Goal: Communication & Community: Answer question/provide support

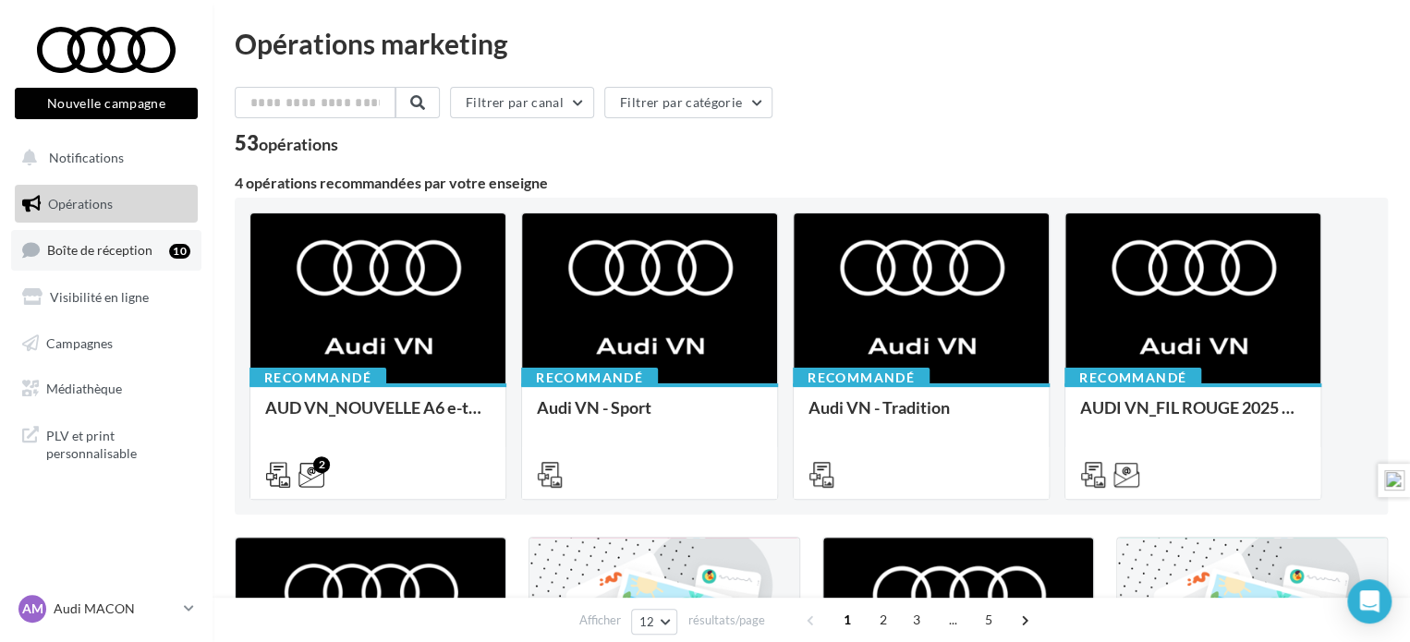
click at [120, 250] on span "Boîte de réception" at bounding box center [99, 250] width 105 height 16
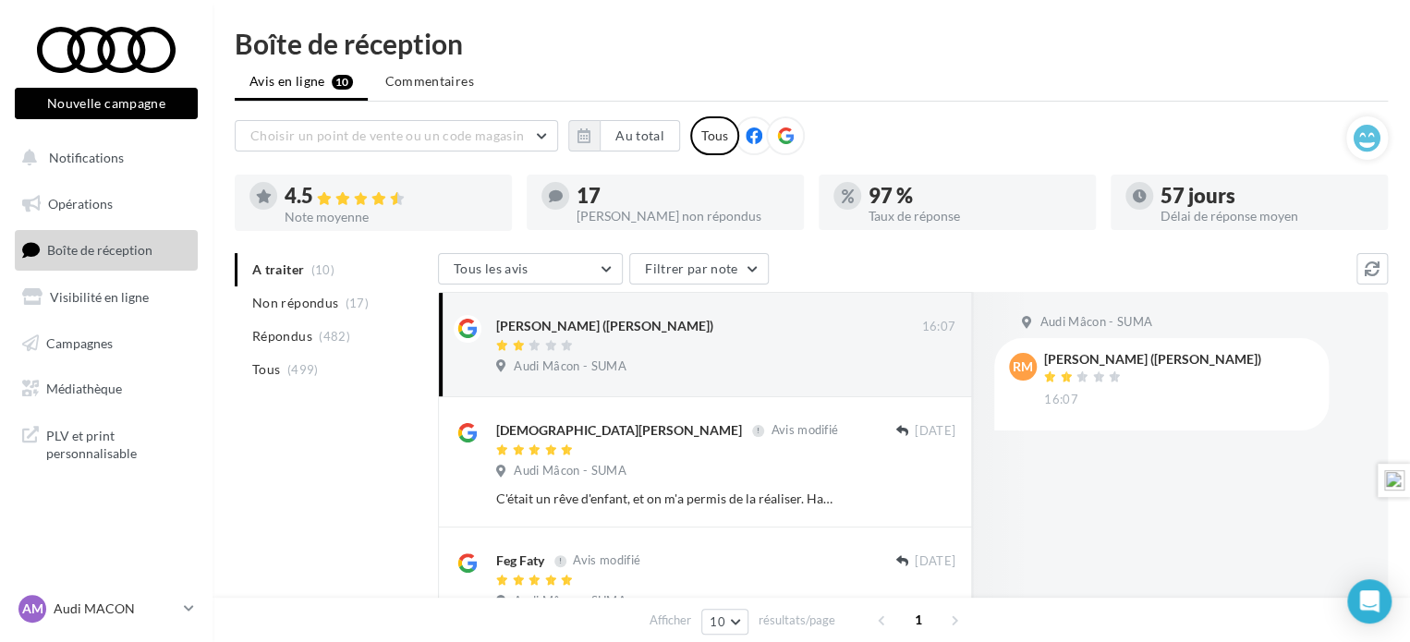
click at [787, 140] on icon at bounding box center [785, 135] width 17 height 17
click at [595, 140] on button "button" at bounding box center [583, 135] width 31 height 31
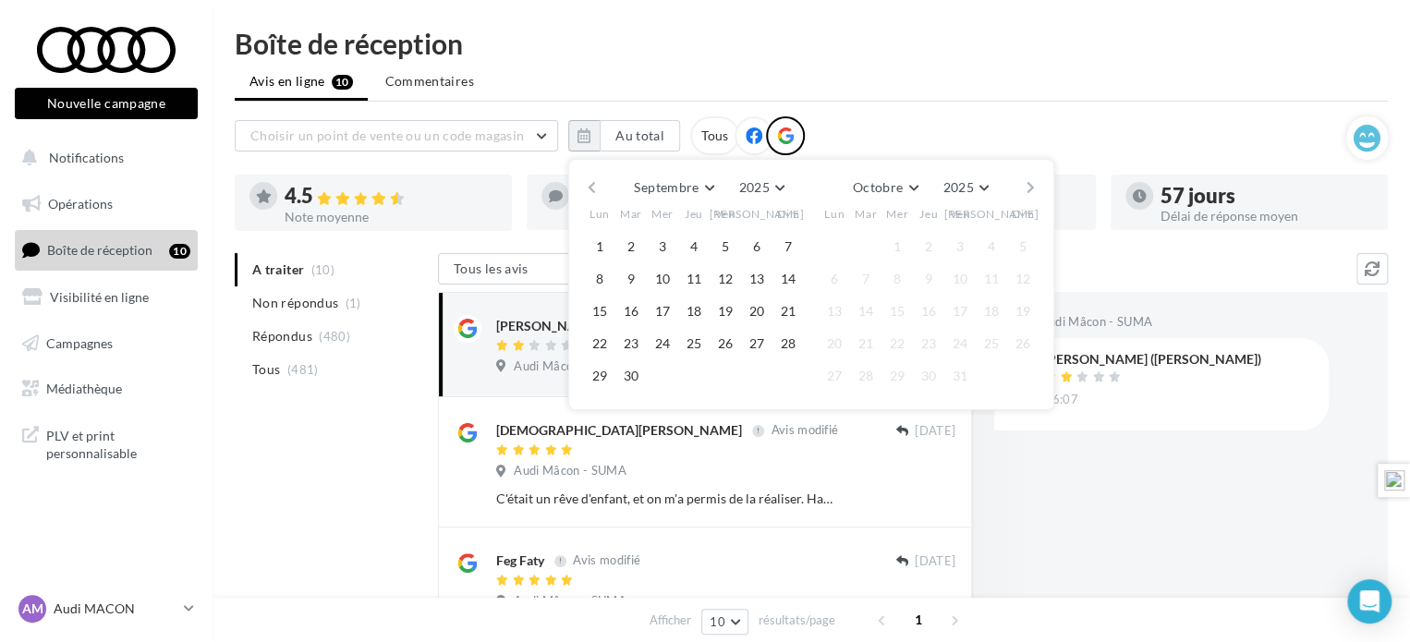
click at [595, 185] on button "button" at bounding box center [592, 188] width 16 height 26
click at [632, 241] on button "1" at bounding box center [631, 247] width 28 height 28
click at [1027, 187] on button "button" at bounding box center [1031, 188] width 16 height 26
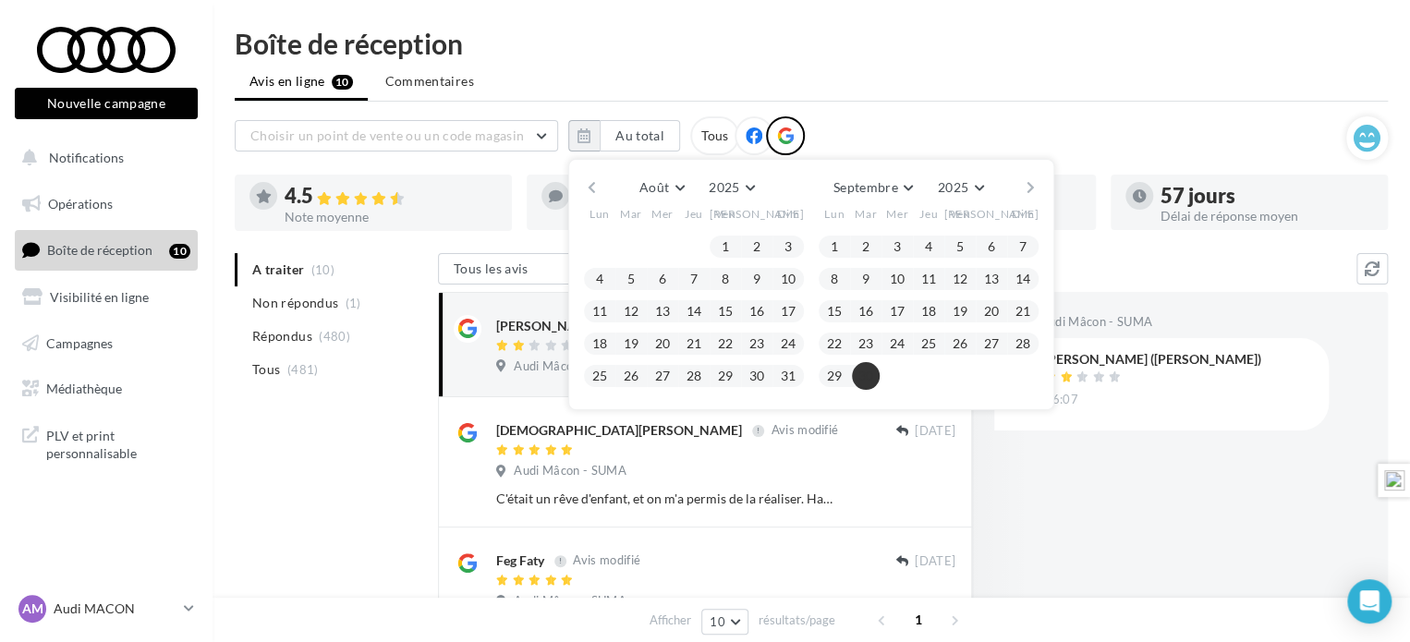
click at [859, 386] on button "30" at bounding box center [866, 376] width 28 height 28
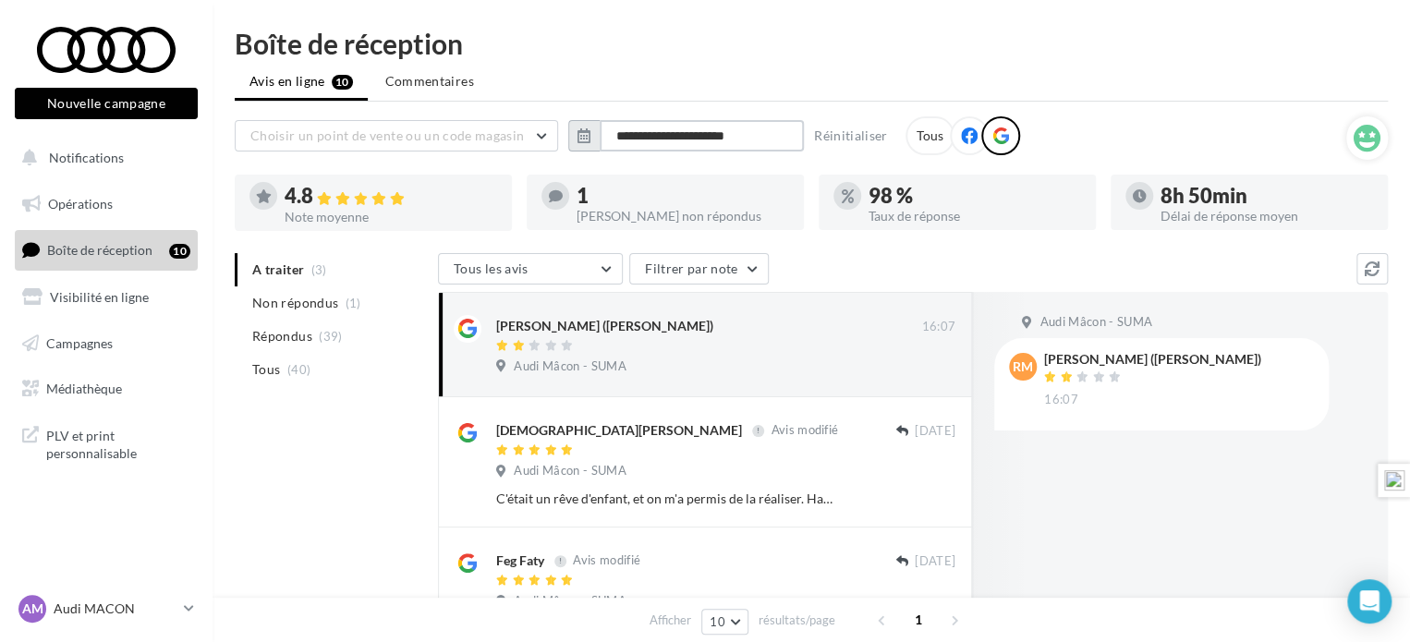
click at [641, 136] on input "**********" at bounding box center [702, 135] width 204 height 31
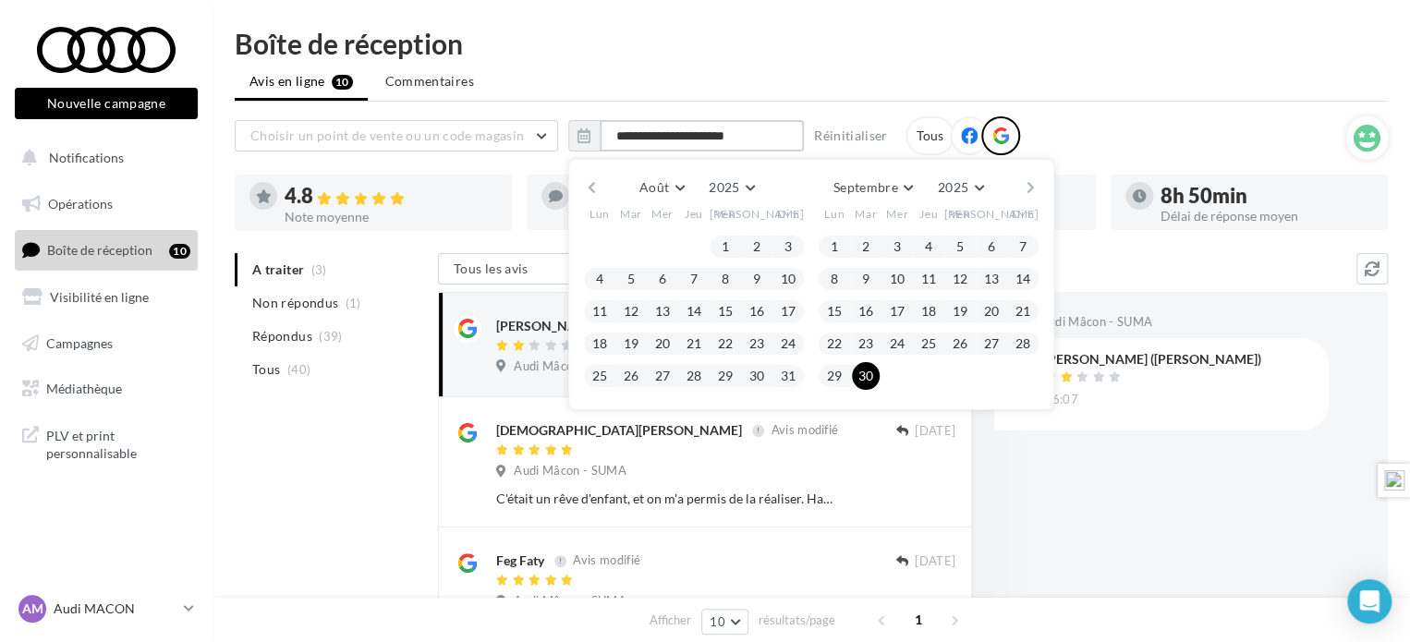
type input "**********"
click at [819, 58] on div "**********" at bounding box center [810, 457] width 1197 height 855
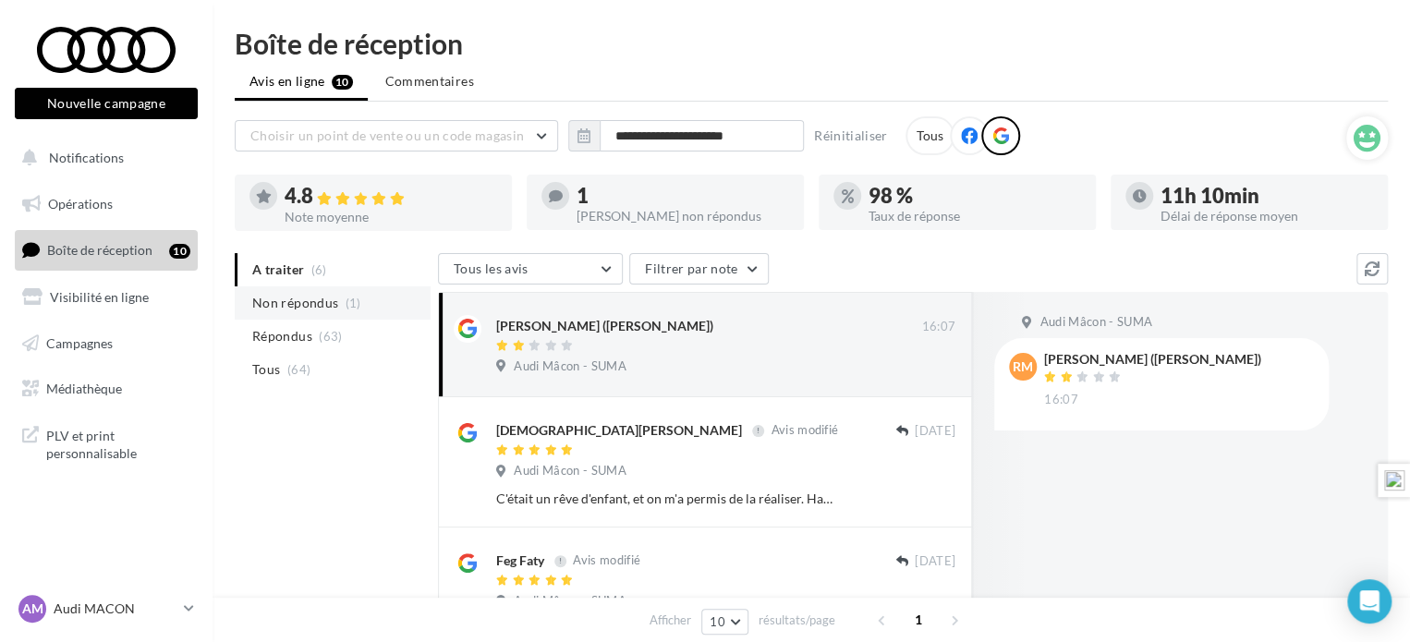
click at [334, 305] on span "Non répondus" at bounding box center [295, 303] width 86 height 18
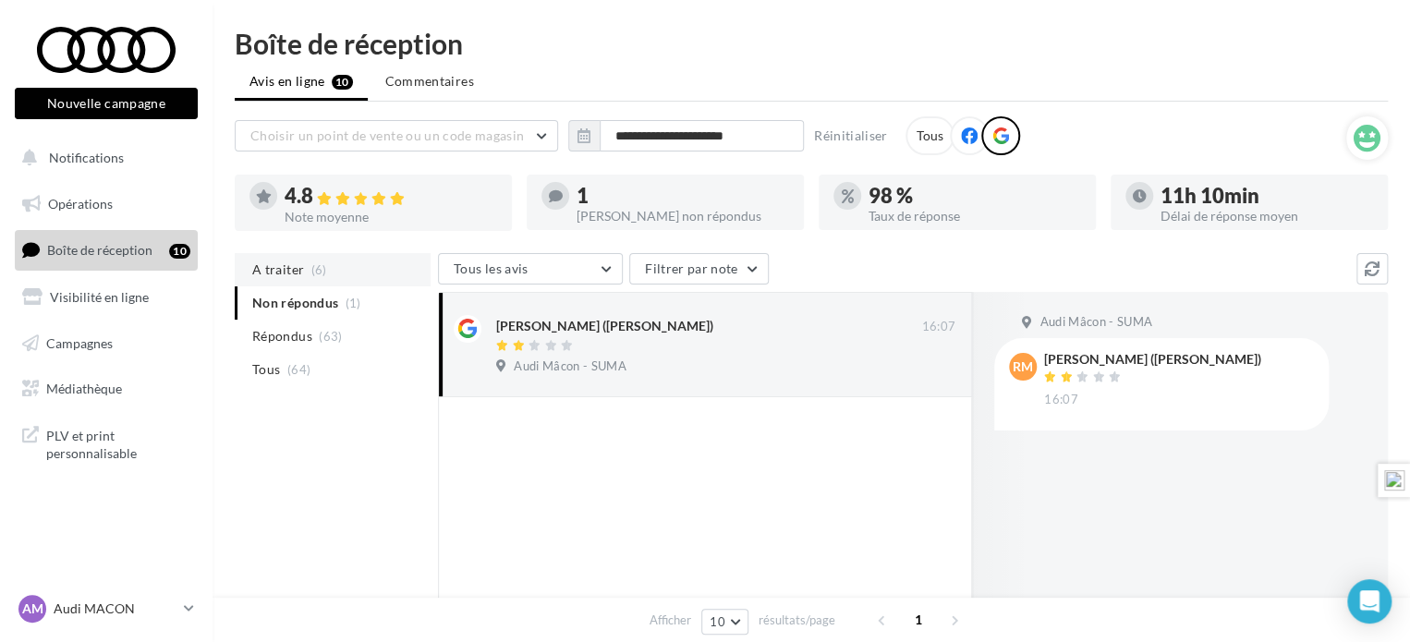
click at [288, 279] on li "A traiter (6)" at bounding box center [333, 269] width 196 height 33
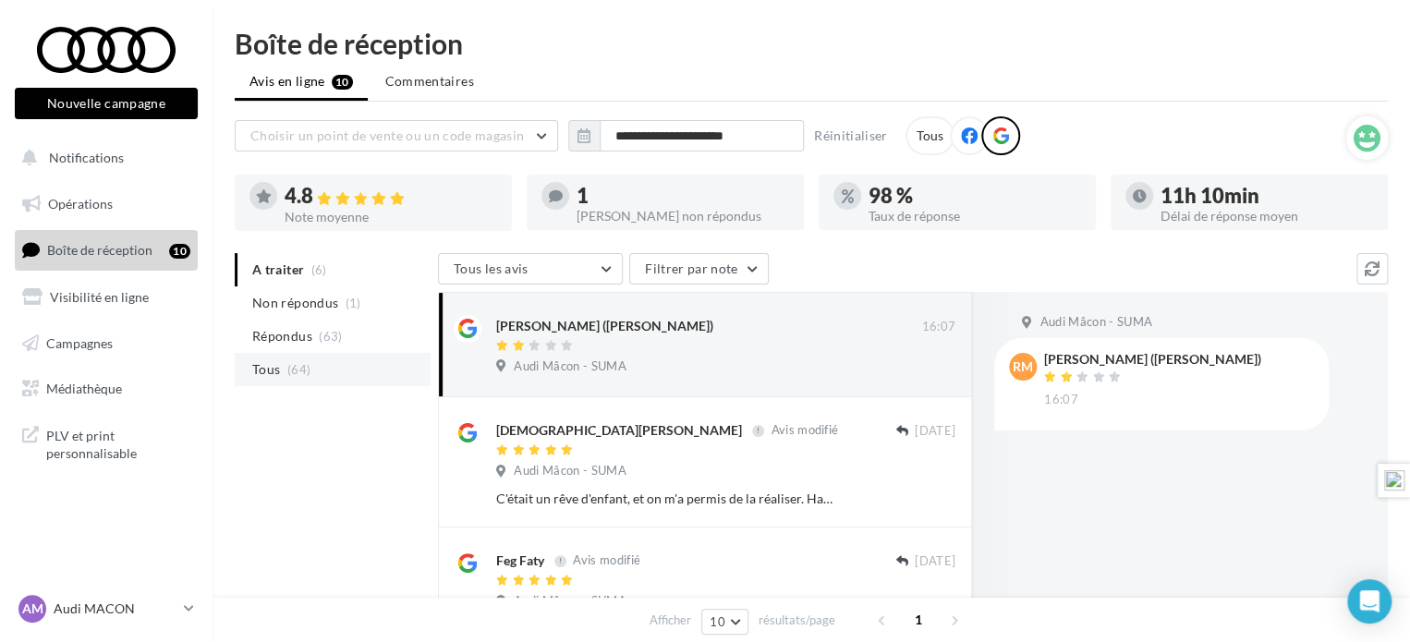
click at [292, 368] on span "(64)" at bounding box center [298, 369] width 23 height 15
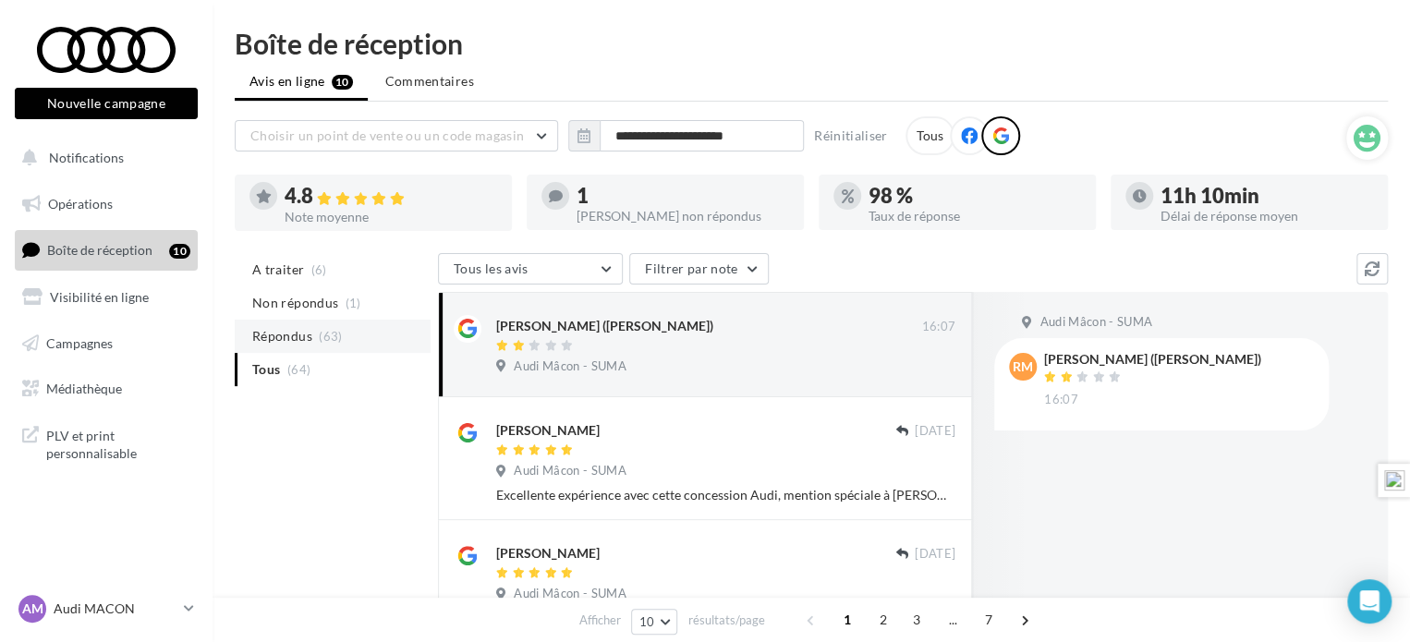
click at [311, 334] on span "Répondus" at bounding box center [282, 336] width 60 height 18
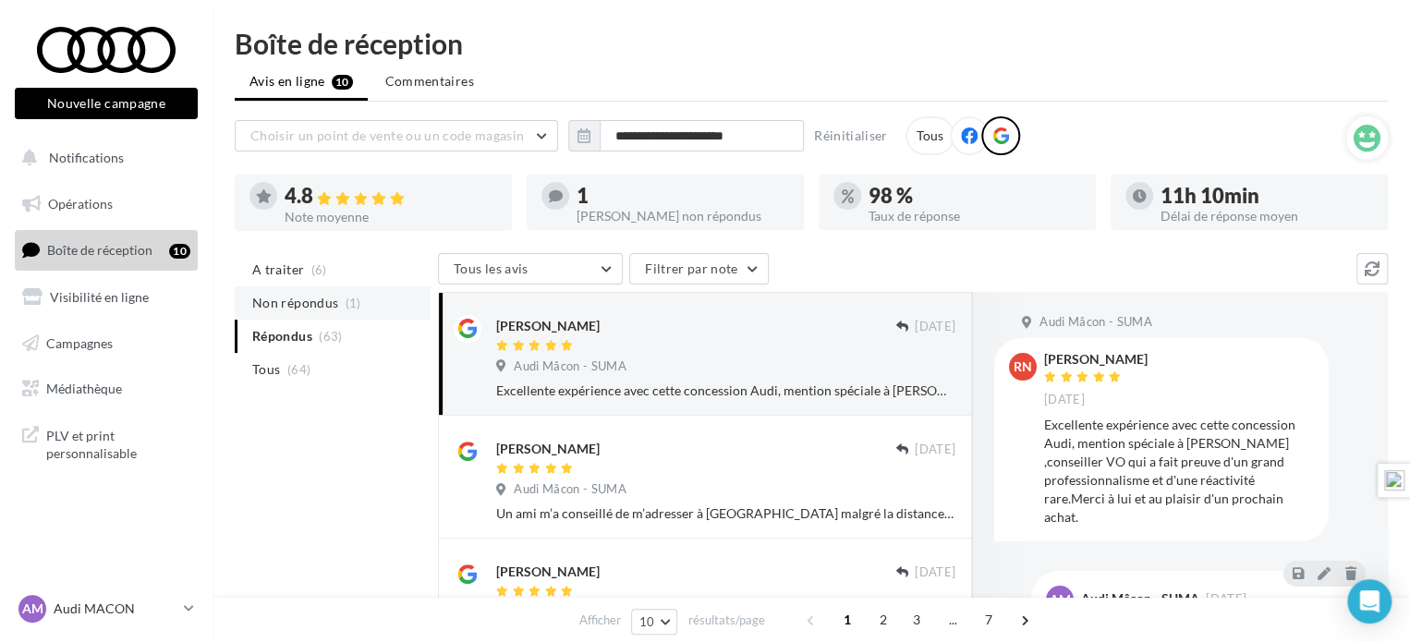
click at [337, 294] on li "Non répondus (1)" at bounding box center [333, 302] width 196 height 33
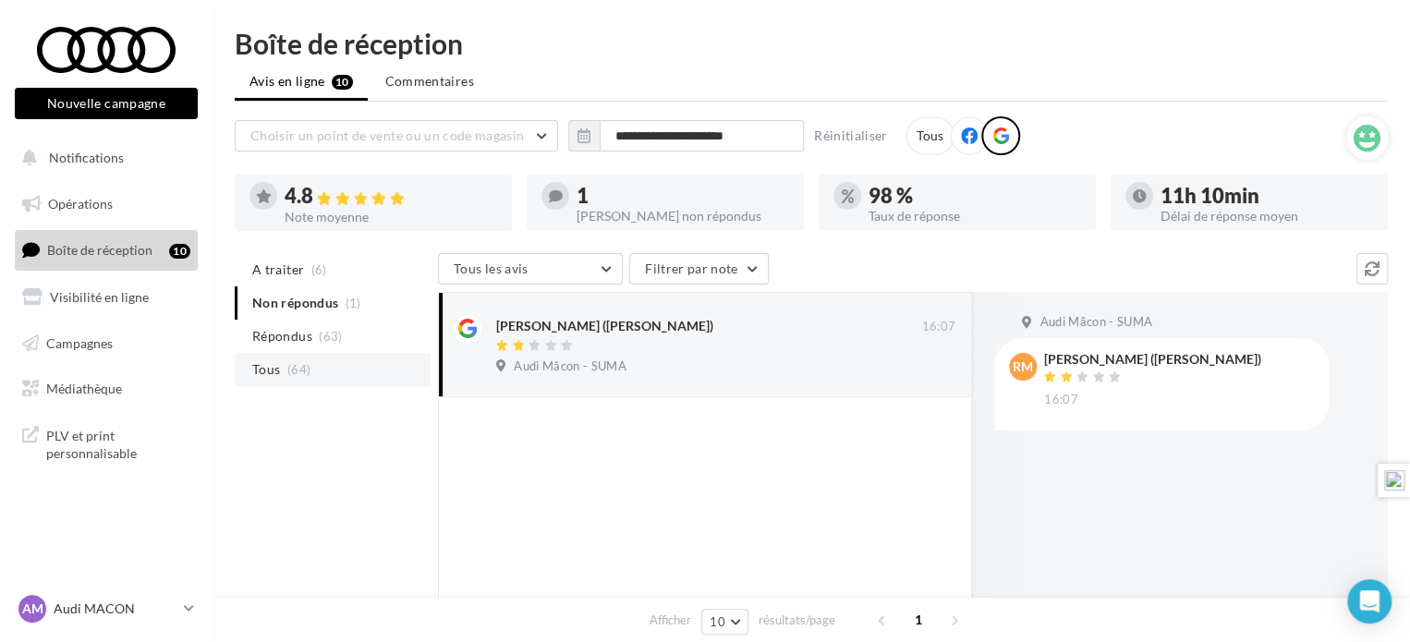
click at [304, 358] on li "Tous (64)" at bounding box center [333, 369] width 196 height 33
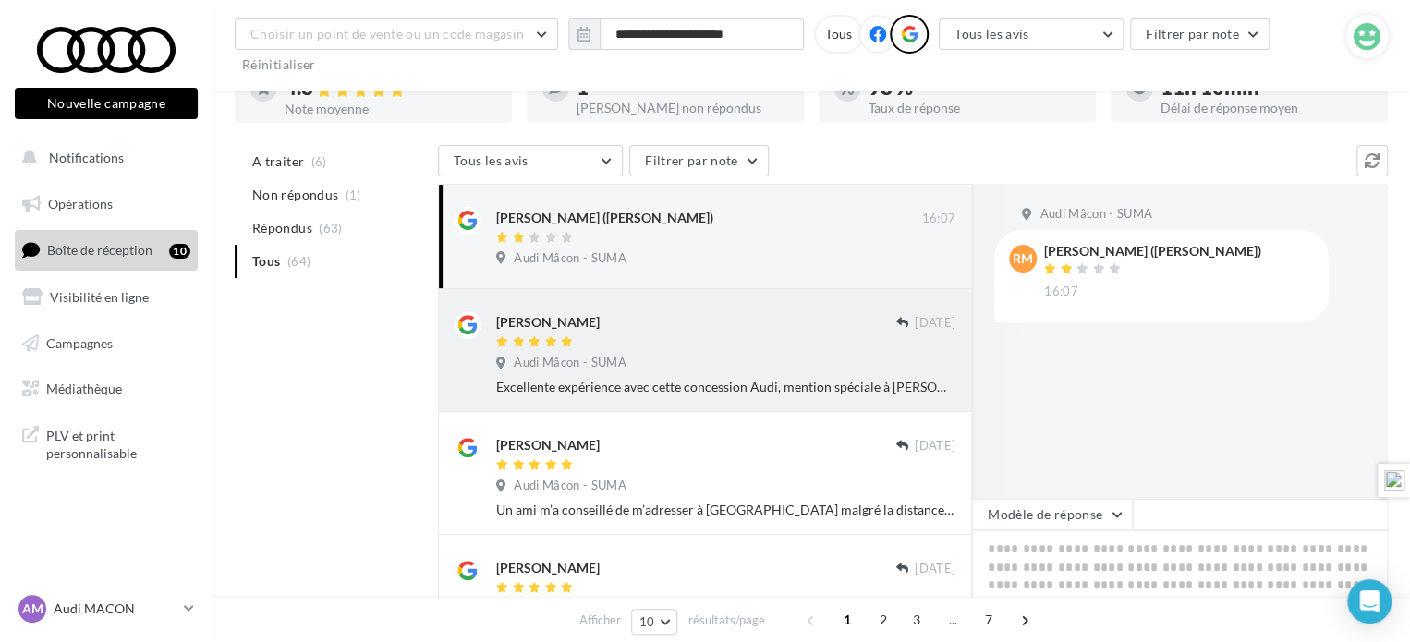
scroll to position [148, 0]
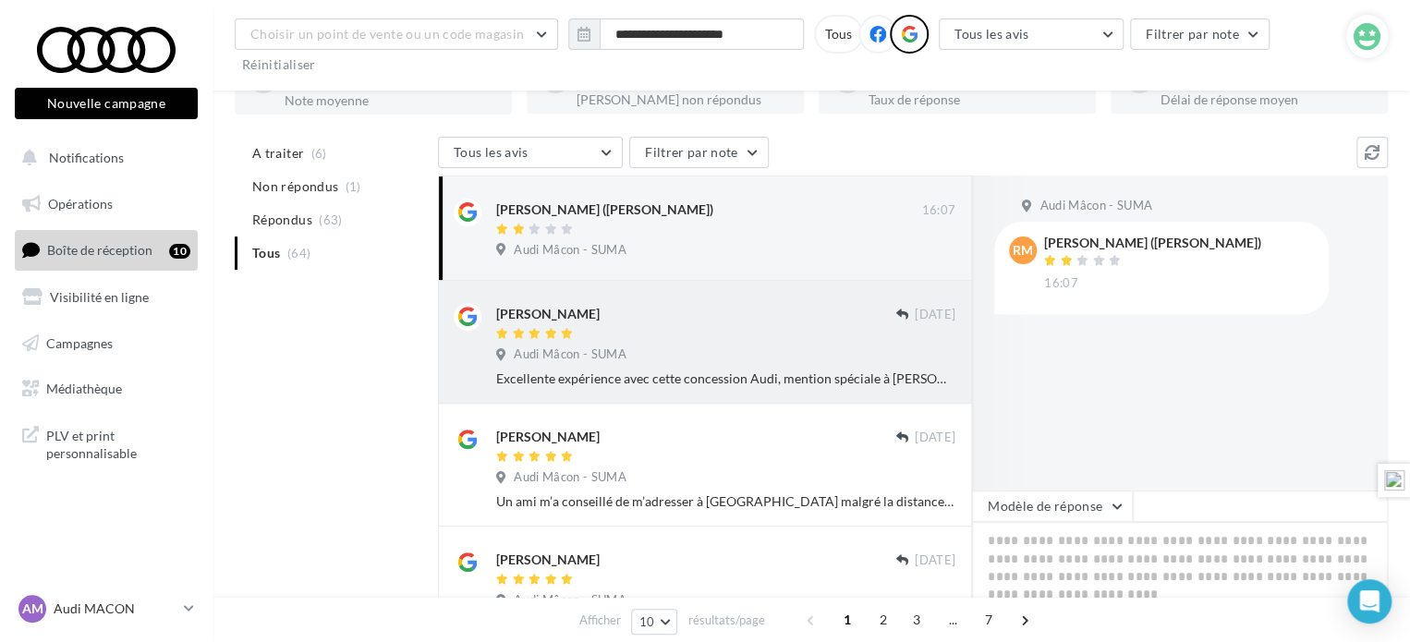
click at [576, 461] on div at bounding box center [695, 458] width 399 height 16
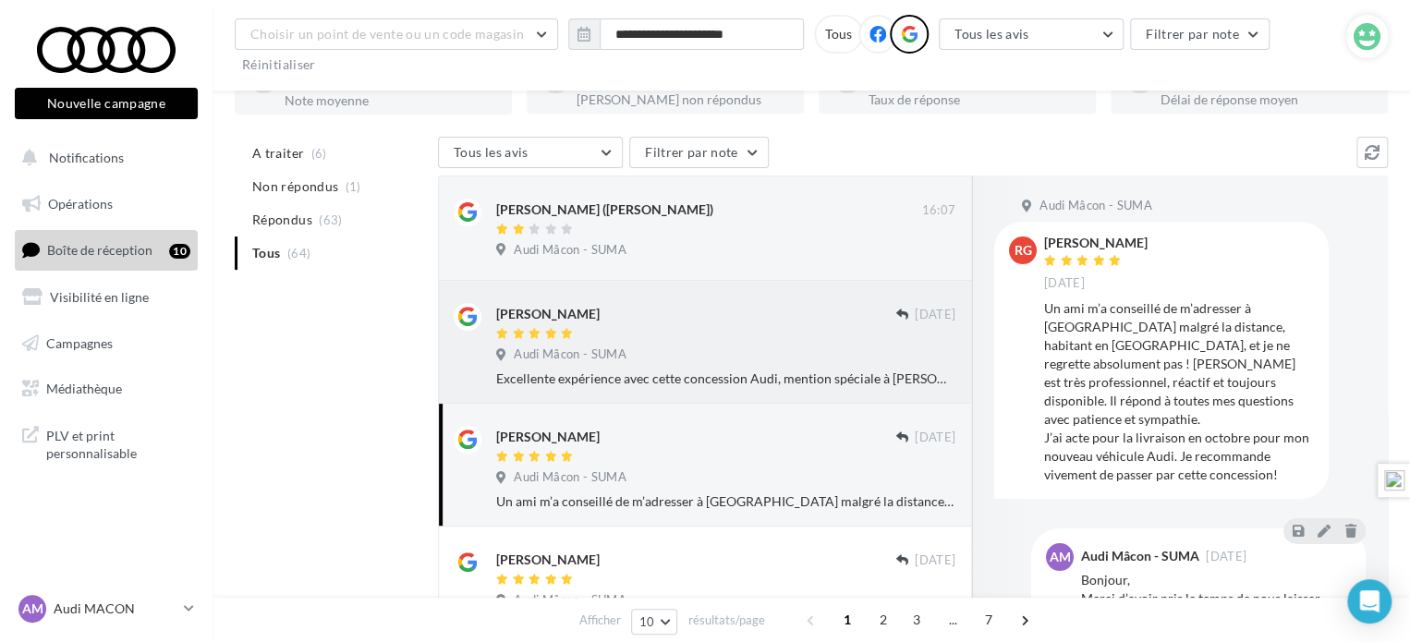
click at [645, 376] on div "Excellente expérience avec cette concession Audi, mention spéciale à [PERSON_NA…" at bounding box center [725, 379] width 459 height 18
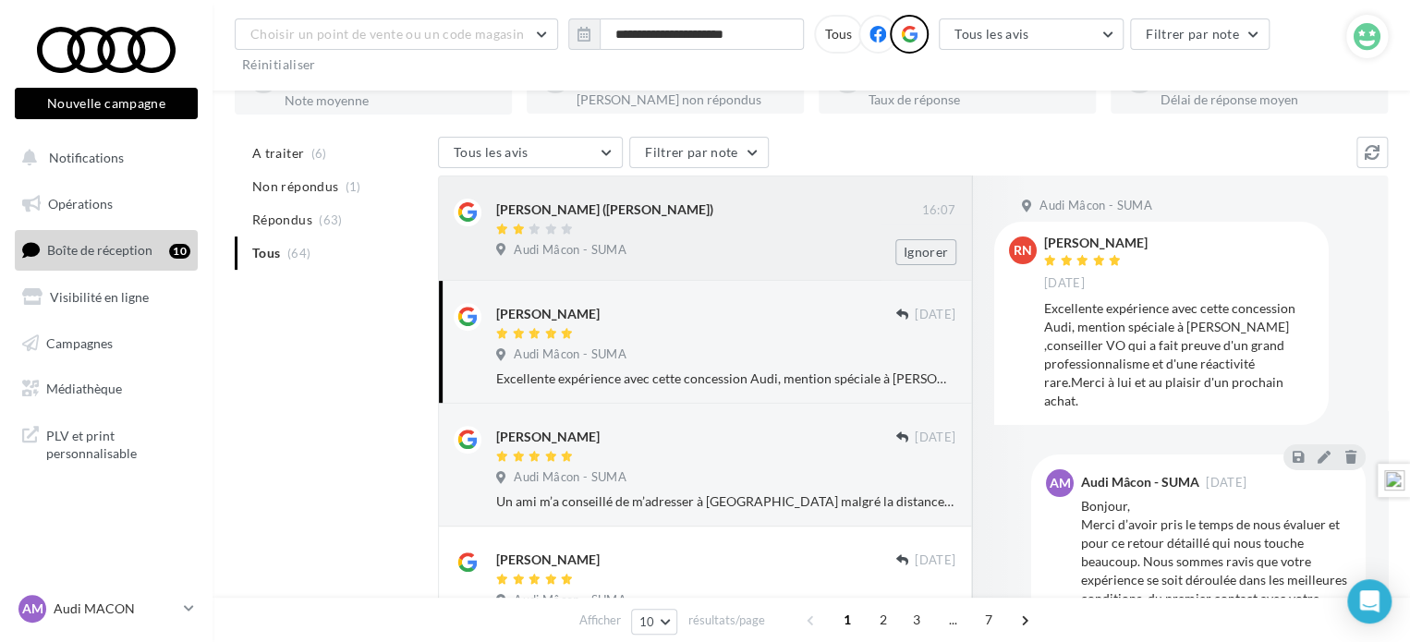
click at [623, 249] on span "Audi Mâcon - SUMA" at bounding box center [570, 250] width 113 height 17
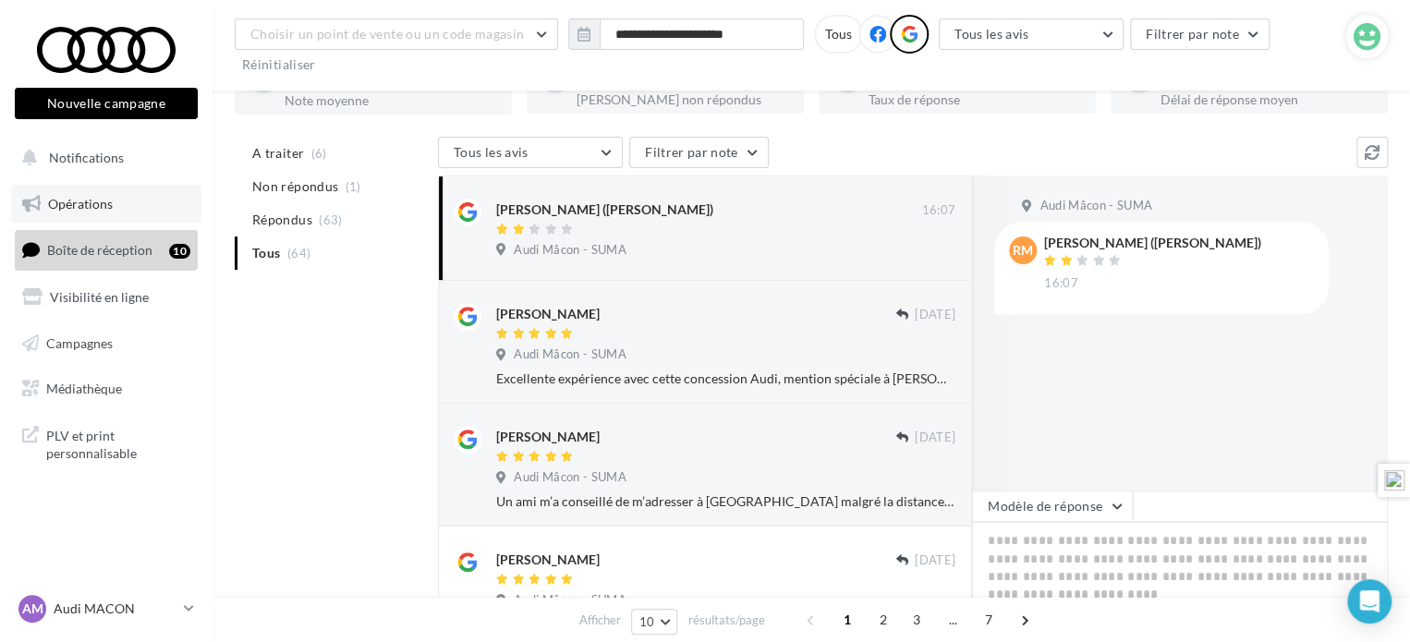
click at [141, 216] on link "Opérations" at bounding box center [106, 204] width 190 height 39
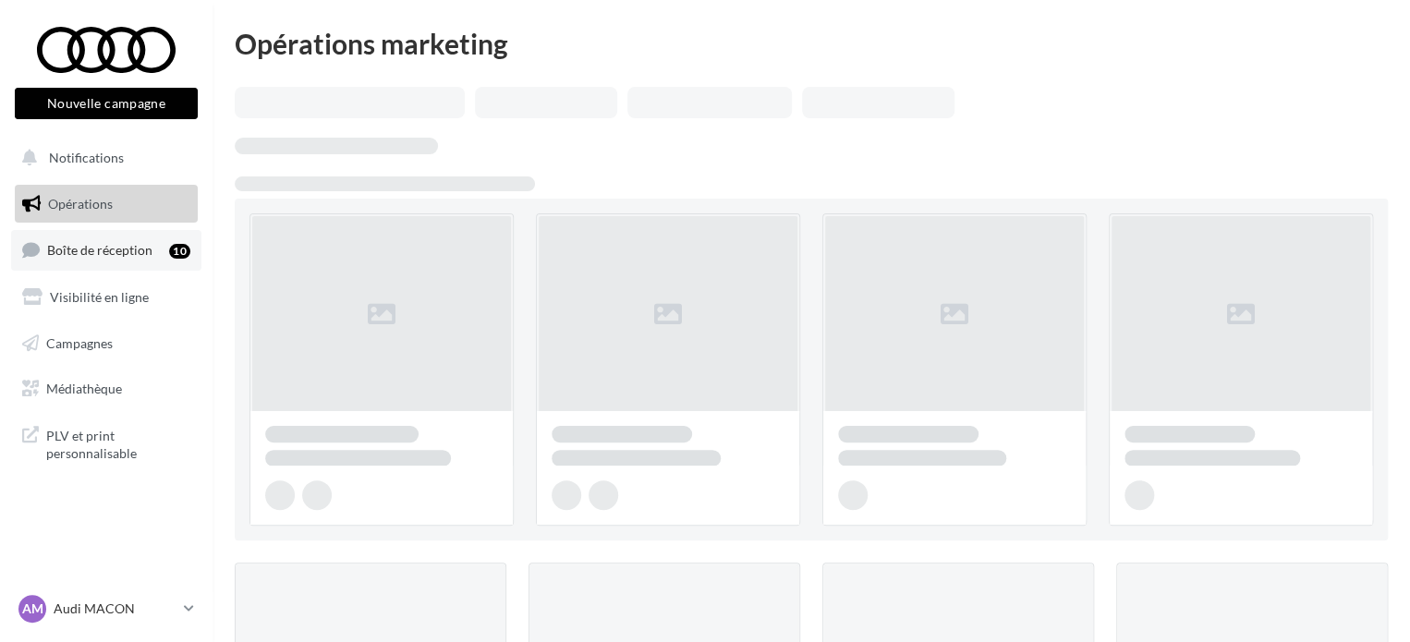
click at [96, 243] on span "Boîte de réception" at bounding box center [99, 250] width 105 height 16
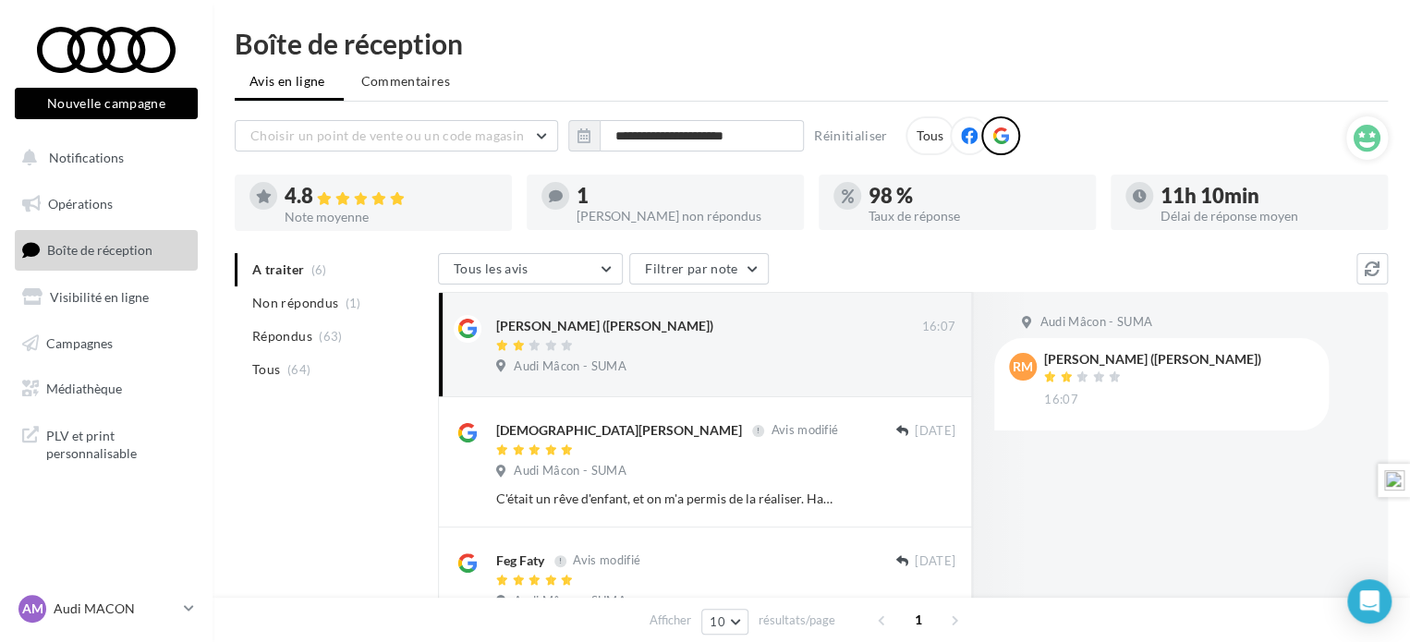
click at [99, 253] on span "Boîte de réception" at bounding box center [99, 250] width 105 height 16
click at [286, 290] on li "Non répondus (1)" at bounding box center [333, 302] width 196 height 33
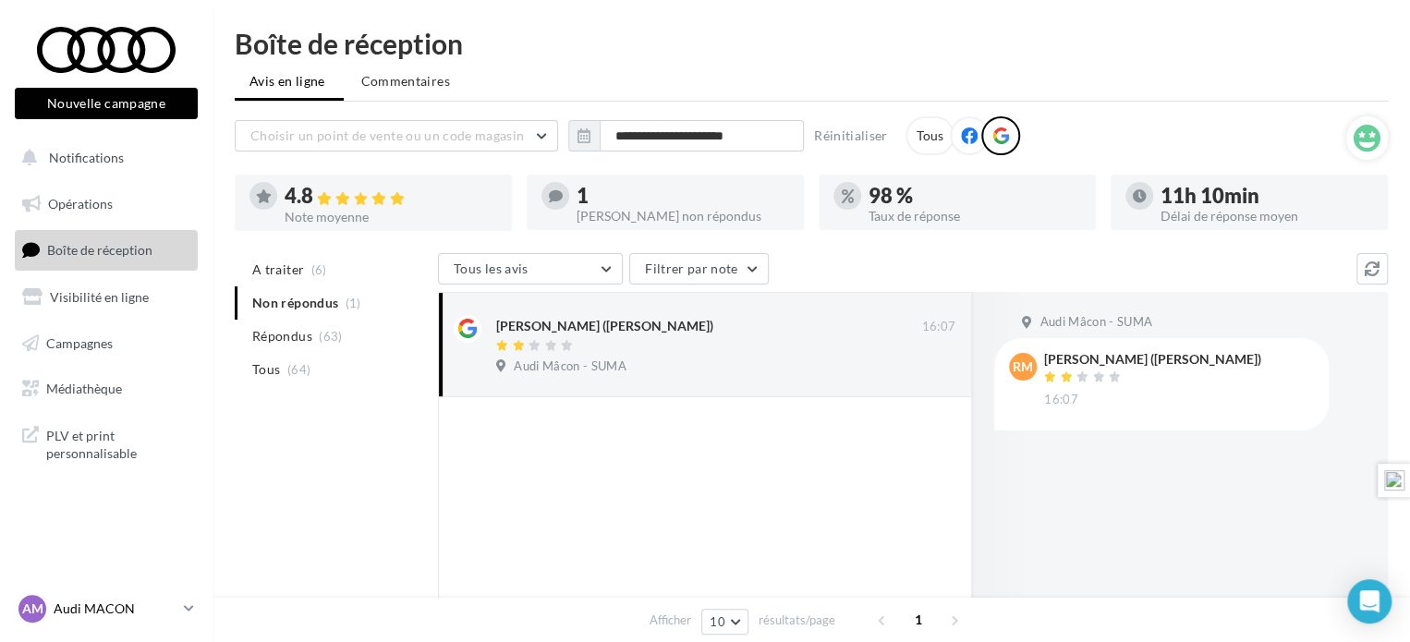
click at [95, 593] on link "AM Audi MACON audi-maco-dup" at bounding box center [106, 608] width 183 height 35
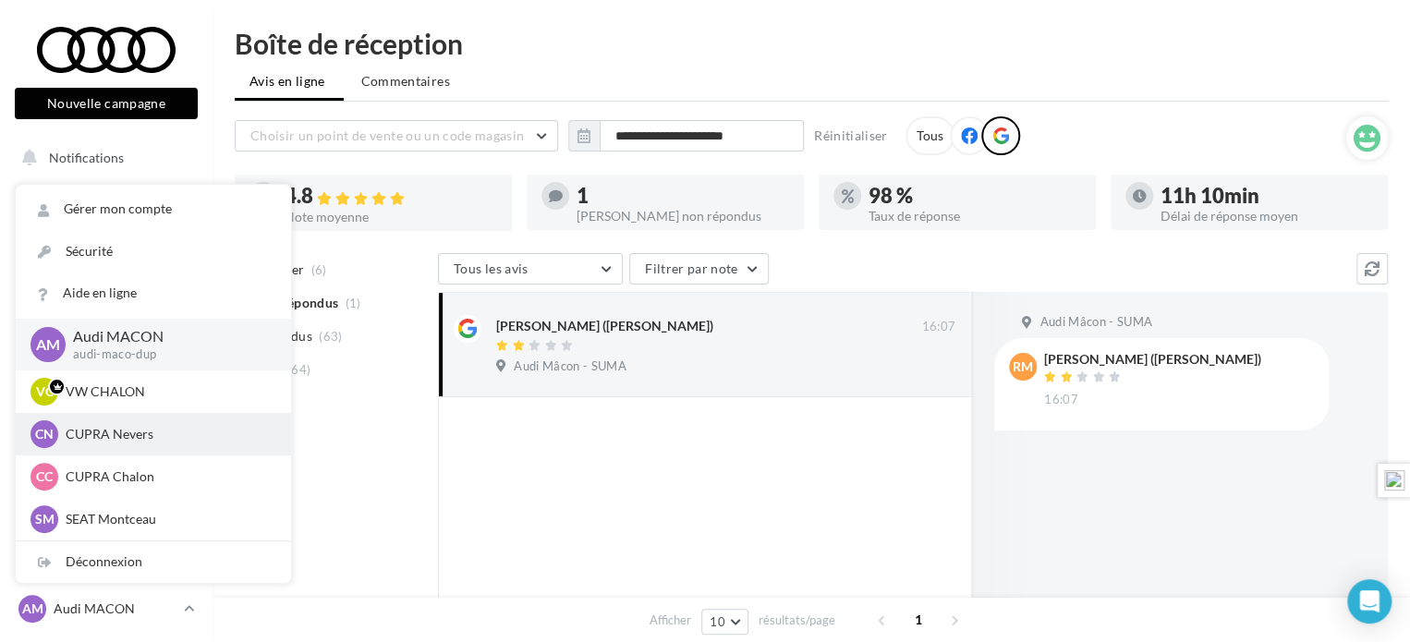
click at [130, 446] on div "CN CUPRA Nevers cupra_nevers" at bounding box center [153, 434] width 246 height 28
